Goal: Find specific page/section: Find specific page/section

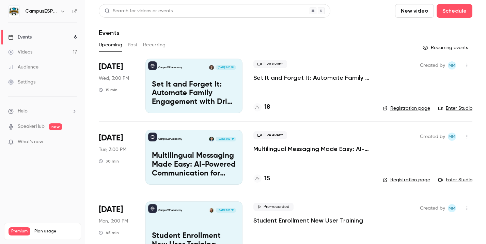
click at [133, 44] on button "Past" at bounding box center [133, 45] width 10 height 11
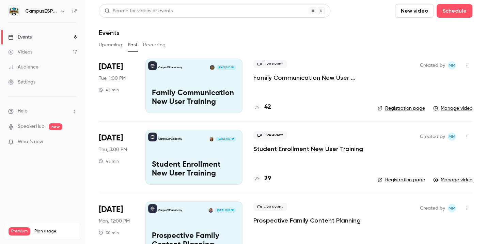
click at [154, 65] on icon at bounding box center [153, 66] width 4 height 4
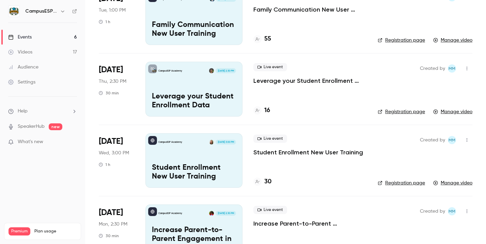
scroll to position [298, 0]
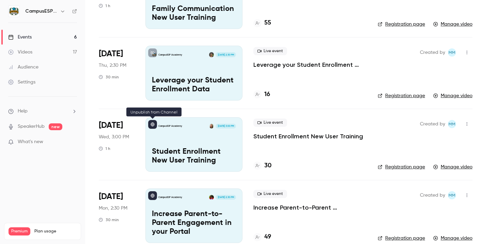
click at [151, 126] on icon at bounding box center [153, 124] width 4 height 4
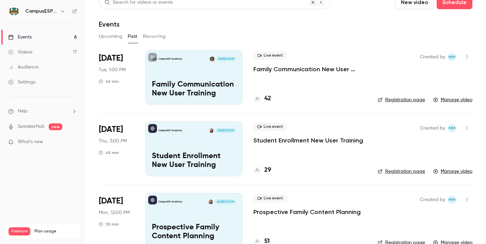
scroll to position [12, 0]
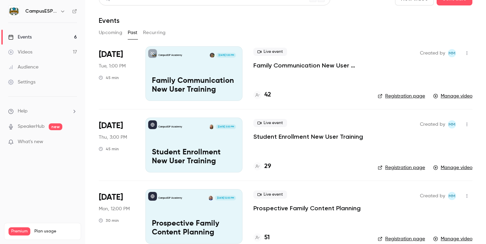
click at [109, 28] on button "Upcoming" at bounding box center [111, 32] width 24 height 11
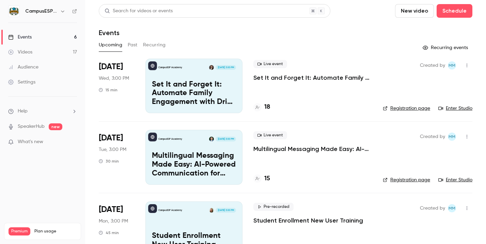
click at [30, 38] on div "Events" at bounding box center [20, 37] width 24 height 7
